Goal: Information Seeking & Learning: Check status

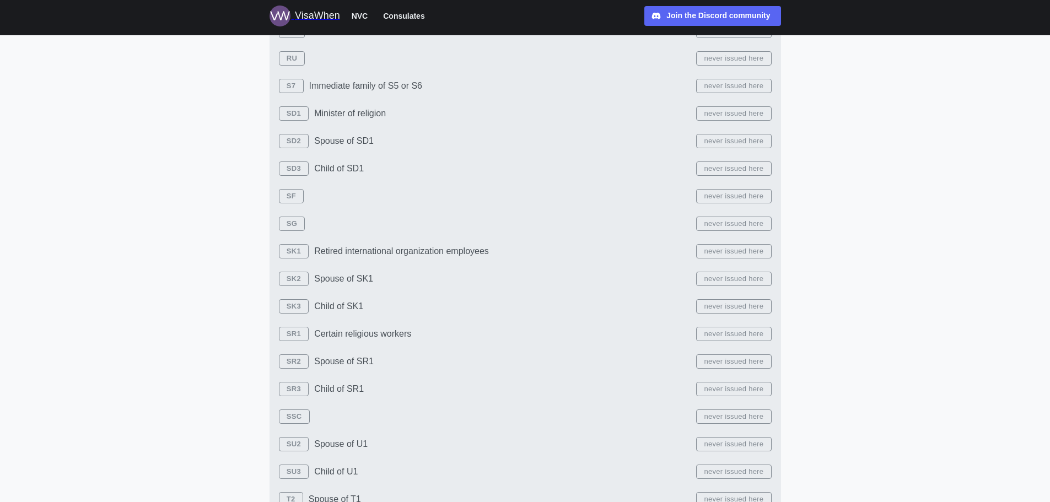
scroll to position [29, 0]
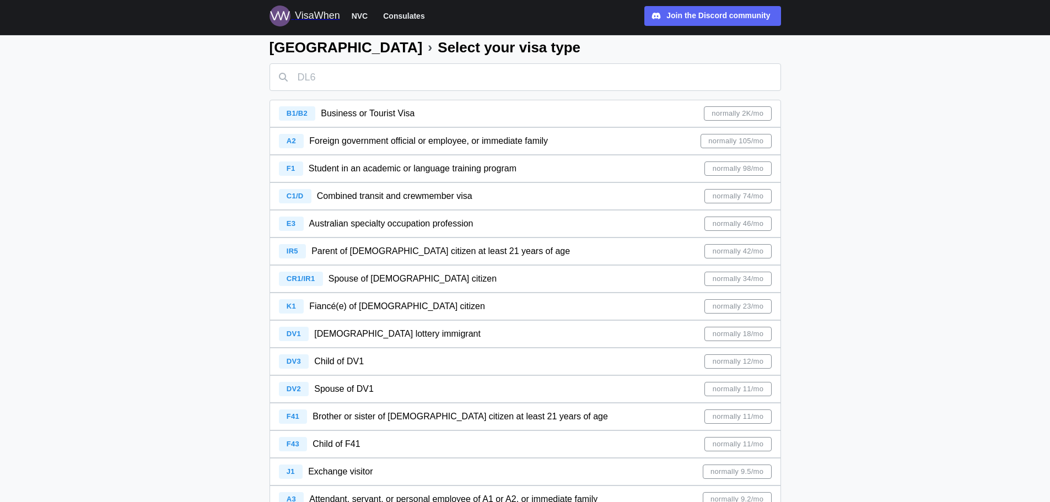
click at [441, 271] on div "CR1/IR1 Spouse of [DEMOGRAPHIC_DATA] citizen normally 34/mo" at bounding box center [525, 279] width 493 height 26
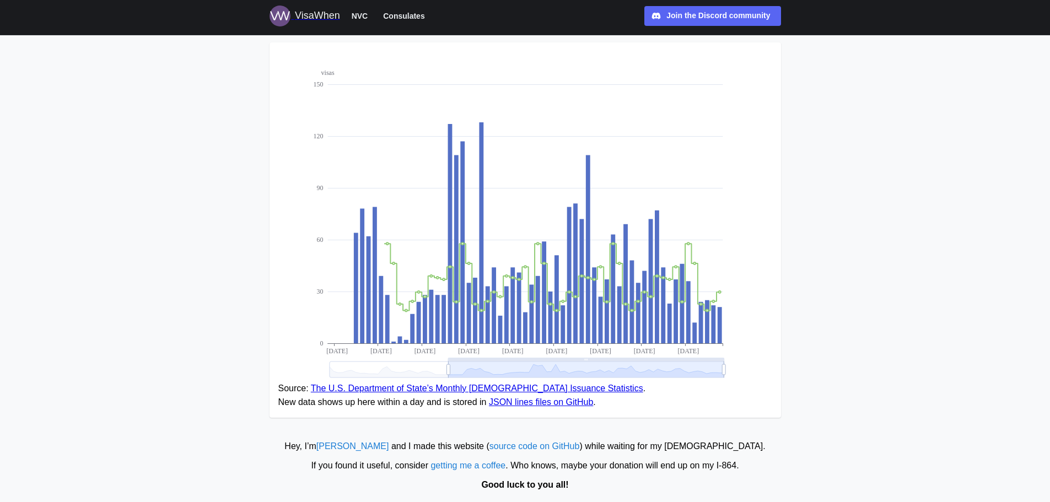
scroll to position [134, 0]
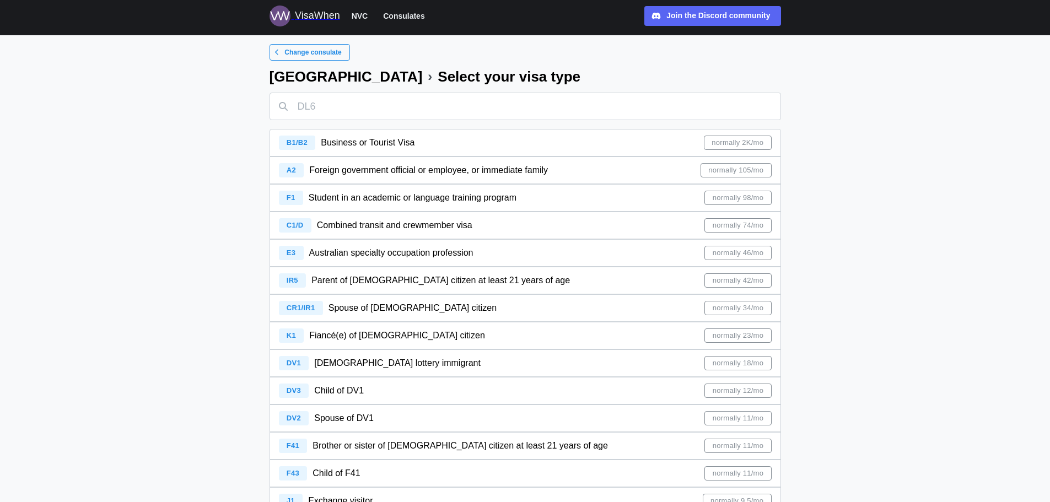
click at [298, 56] on span "Change consulate" at bounding box center [312, 52] width 57 height 15
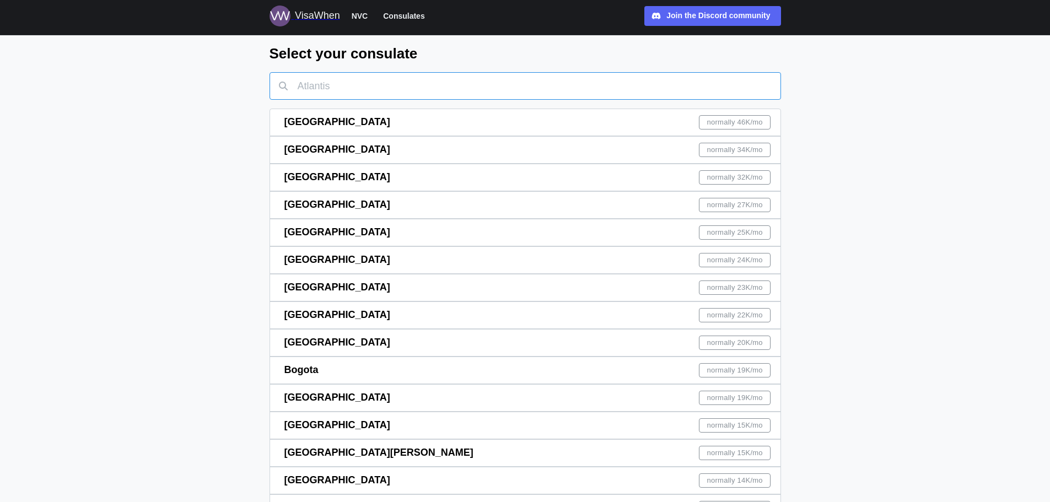
click at [376, 91] on input "text" at bounding box center [526, 86] width 512 height 28
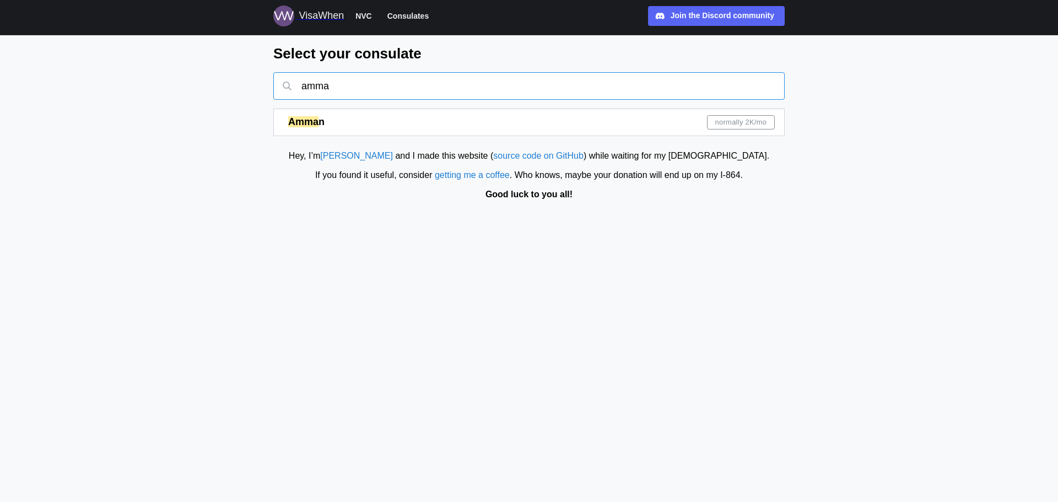
type input "amma"
click at [376, 111] on div "Amma n normally 2K /mo" at bounding box center [531, 122] width 487 height 26
